Goal: Task Accomplishment & Management: Manage account settings

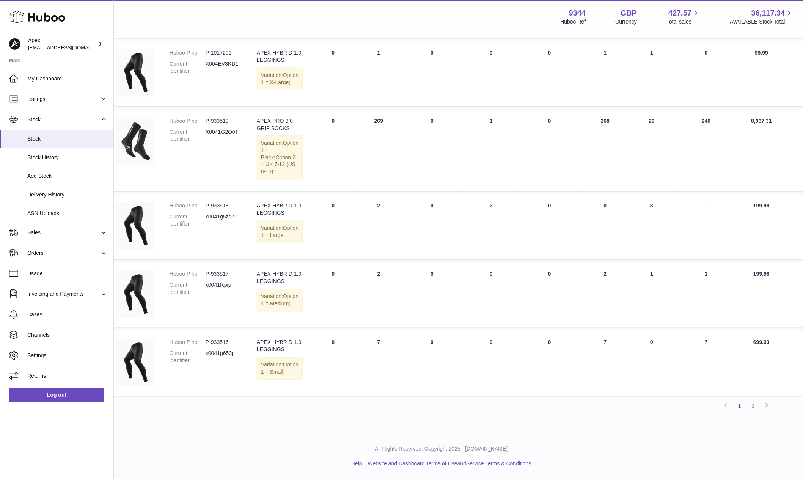
scroll to position [510, 17]
click at [752, 408] on link "2" at bounding box center [753, 407] width 14 height 14
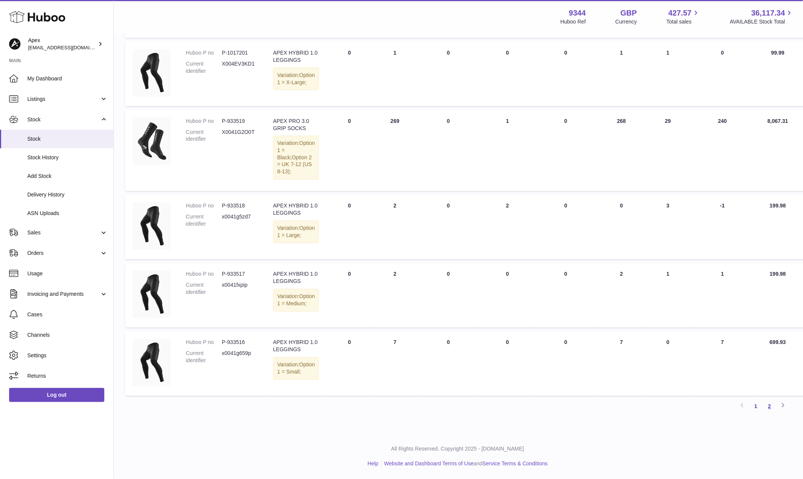
scroll to position [510, 1]
click at [770, 409] on link "2" at bounding box center [770, 407] width 14 height 14
click at [769, 403] on link "2" at bounding box center [770, 407] width 14 height 14
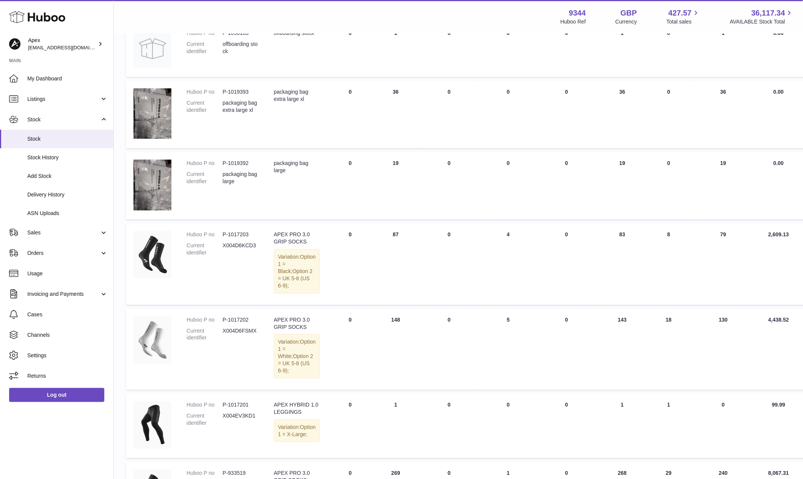
scroll to position [34, 0]
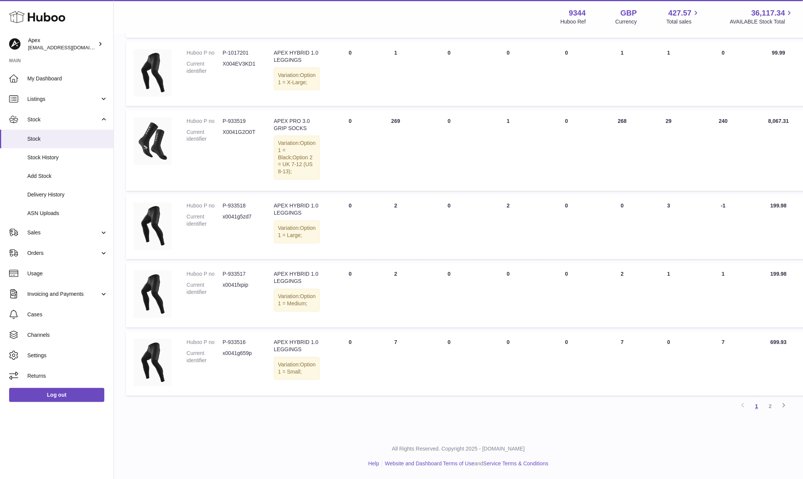
click at [756, 404] on link "1" at bounding box center [757, 407] width 14 height 14
click at [784, 404] on icon at bounding box center [783, 405] width 9 height 9
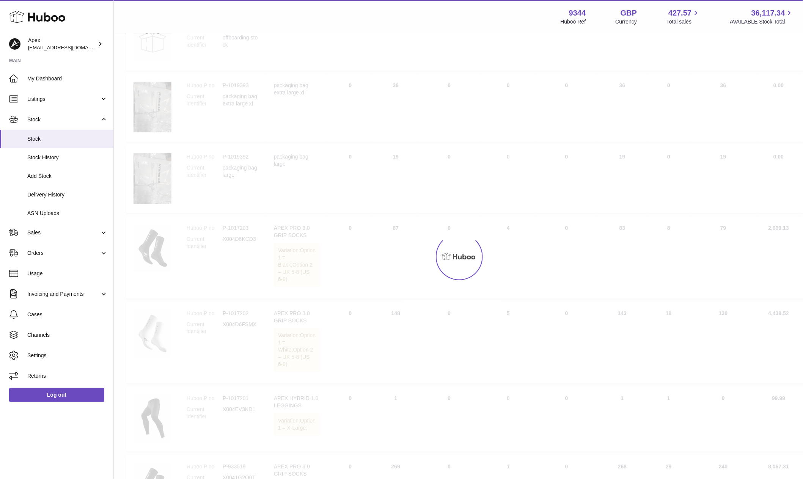
scroll to position [34, 0]
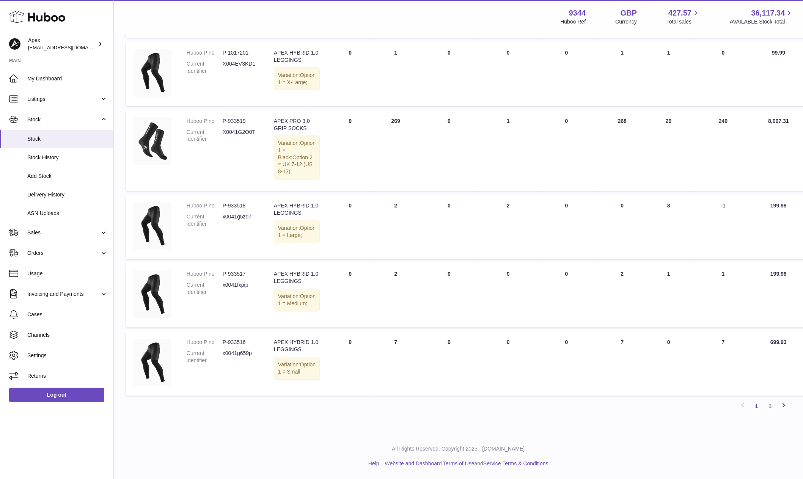
click at [787, 405] on icon at bounding box center [783, 405] width 9 height 9
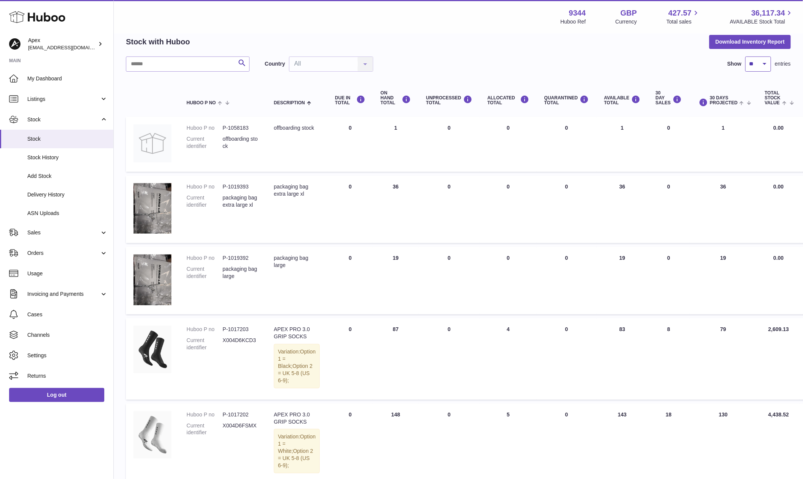
select select "**"
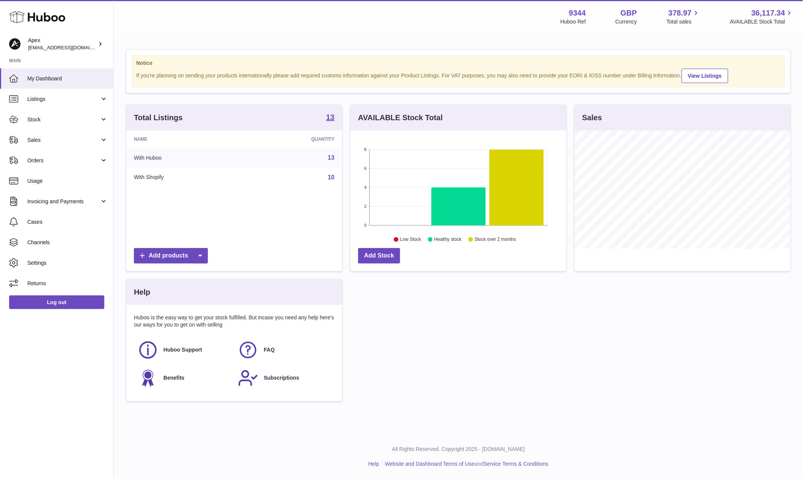
scroll to position [118, 215]
click at [62, 124] on link "Stock" at bounding box center [56, 119] width 113 height 20
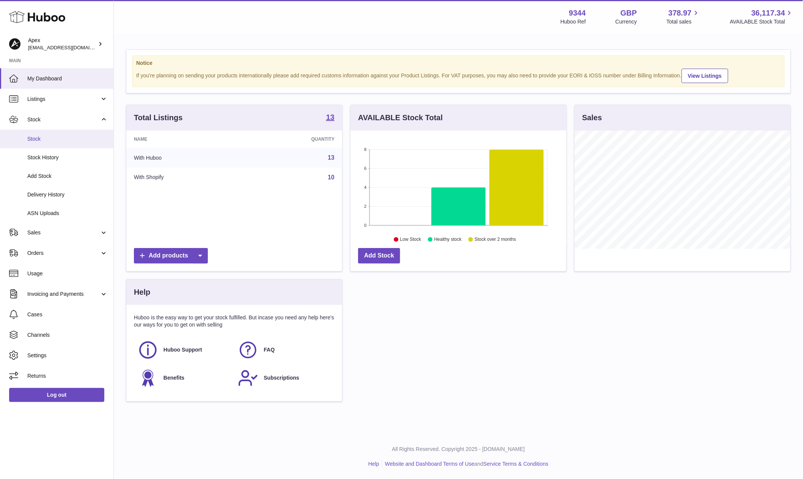
click at [62, 137] on span "Stock" at bounding box center [67, 138] width 80 height 7
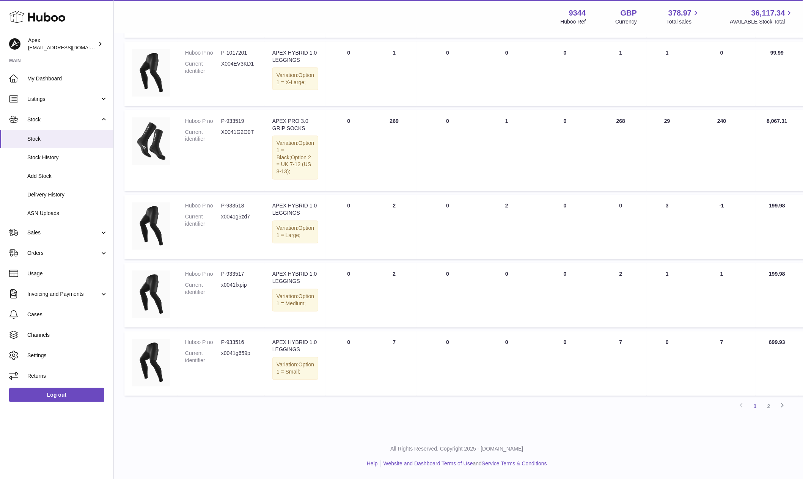
scroll to position [510, 2]
click at [770, 407] on link "2" at bounding box center [769, 407] width 14 height 14
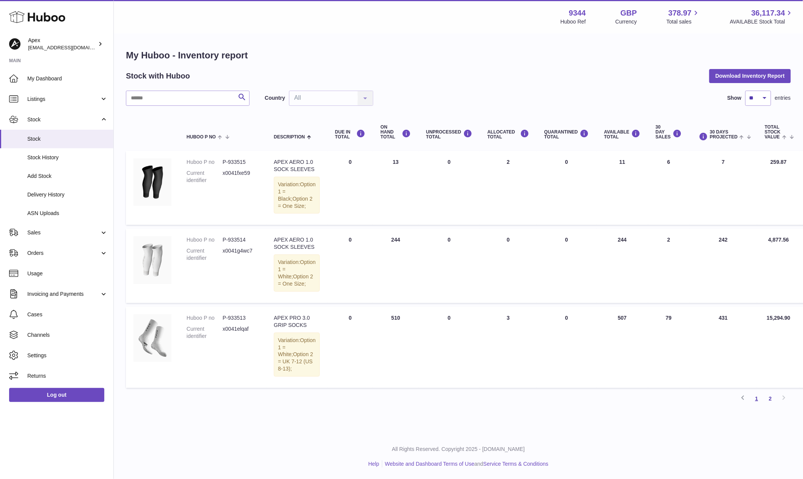
click at [756, 405] on link "1" at bounding box center [757, 399] width 14 height 14
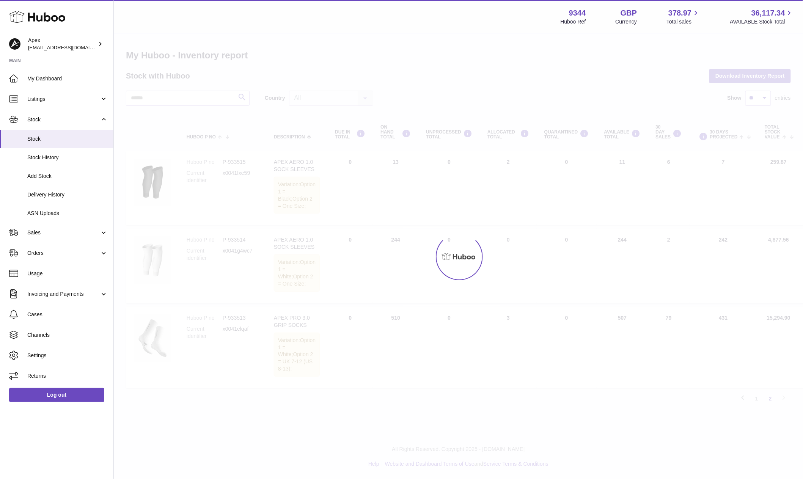
scroll to position [27, 0]
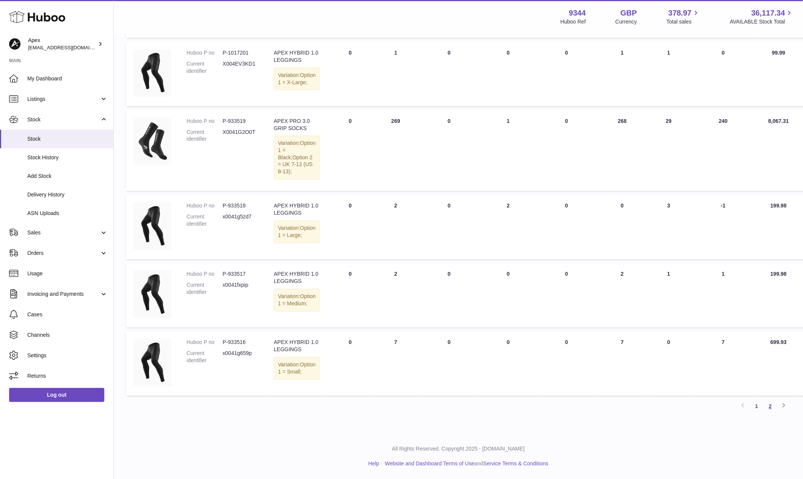
click at [772, 406] on link "2" at bounding box center [770, 407] width 14 height 14
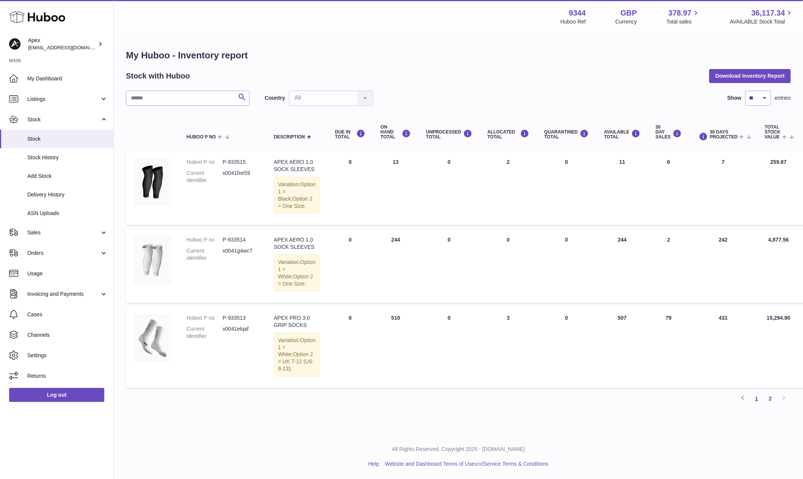
click at [755, 405] on link "1" at bounding box center [757, 399] width 14 height 14
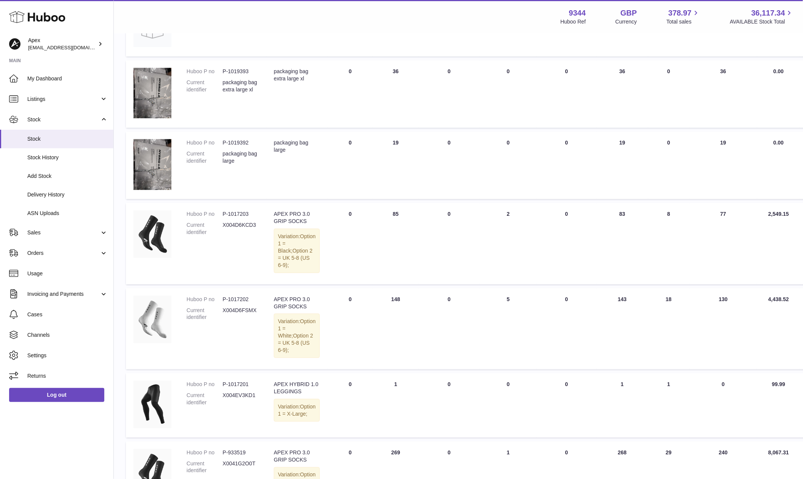
scroll to position [152, 0]
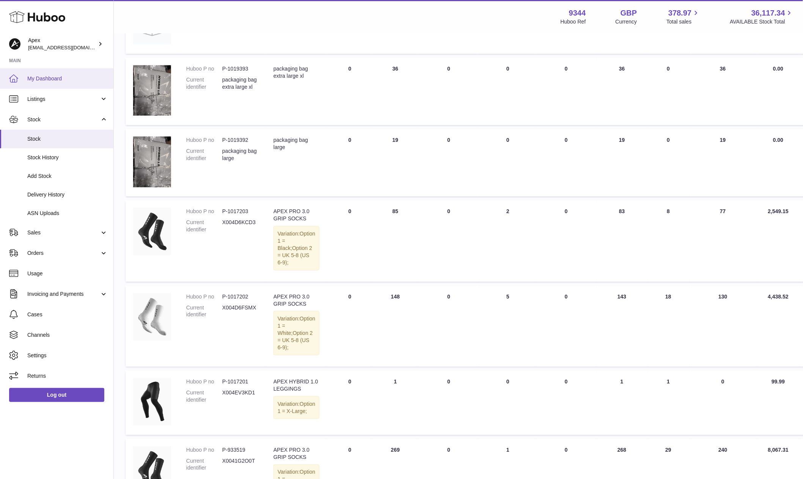
click at [60, 78] on span "My Dashboard" at bounding box center [67, 78] width 80 height 7
